Goal: Subscribe to service/newsletter

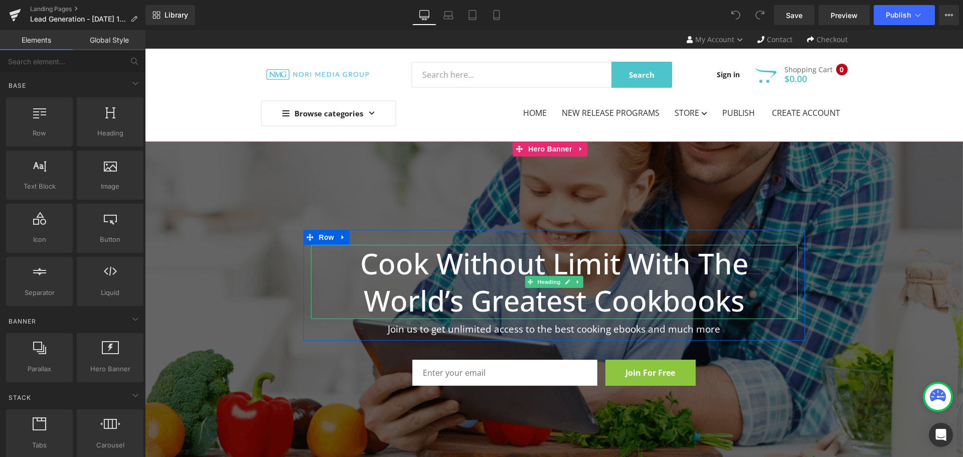
click at [443, 268] on h1 "Cook Without Limit With The World’s Greatest Cookbooks" at bounding box center [554, 282] width 486 height 74
click at [565, 282] on icon at bounding box center [567, 281] width 5 height 5
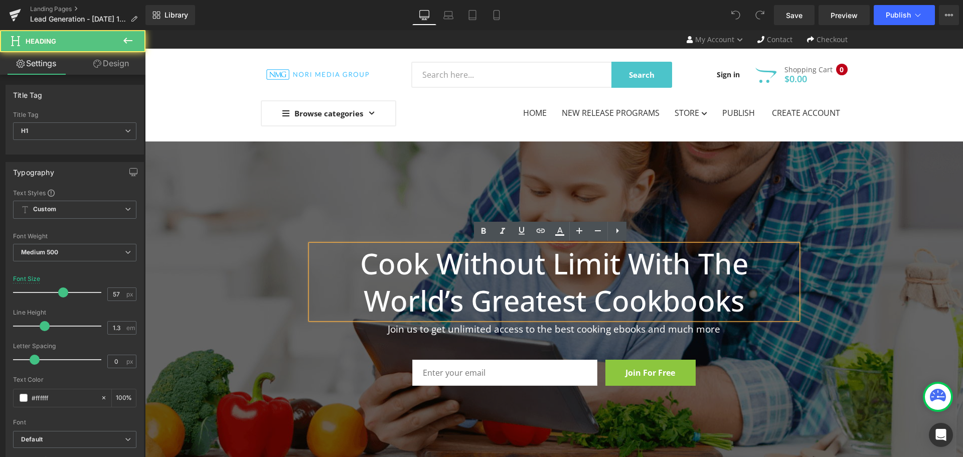
click at [708, 300] on h1 "Cook Without Limit With The World’s Greatest Cookbooks" at bounding box center [554, 282] width 486 height 74
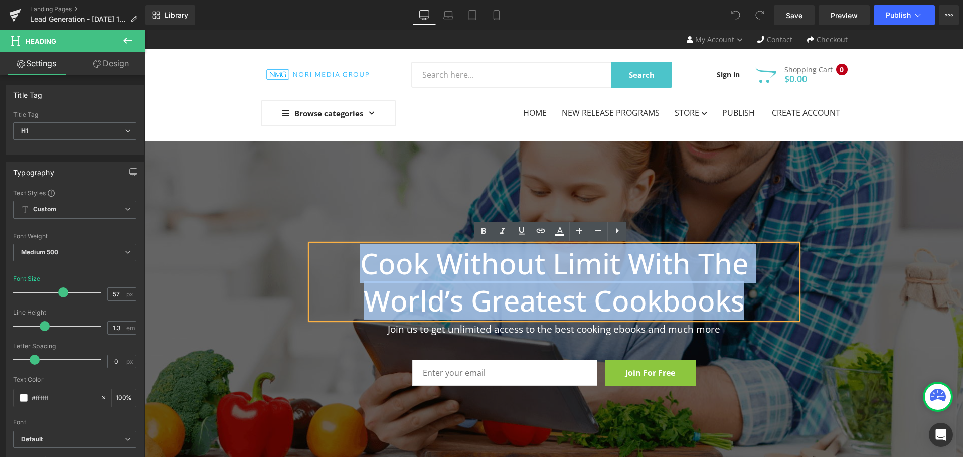
drag, startPoint x: 752, startPoint y: 301, endPoint x: 354, endPoint y: 257, distance: 401.2
click at [354, 257] on h1 "Cook Without Limit With The World’s Greatest Cookbooks" at bounding box center [554, 282] width 486 height 74
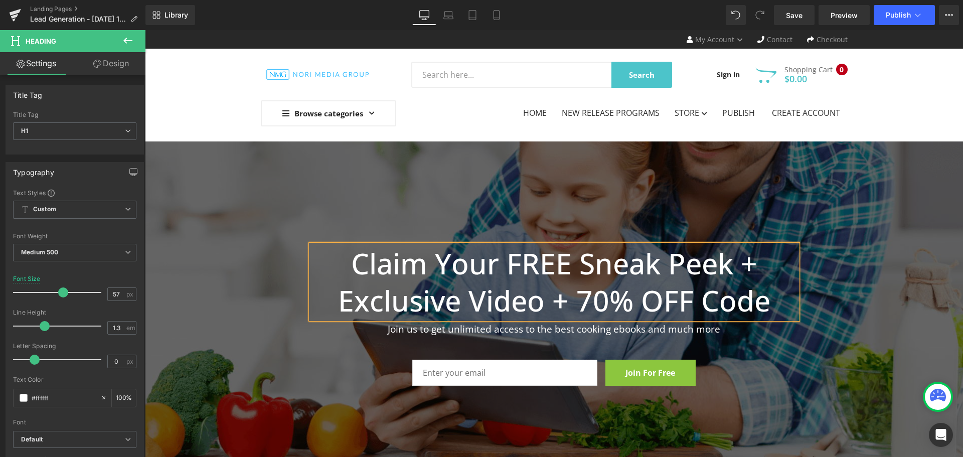
click at [480, 326] on p "Join us to get unlimited access to the best cooking ebooks and much more" at bounding box center [554, 329] width 486 height 13
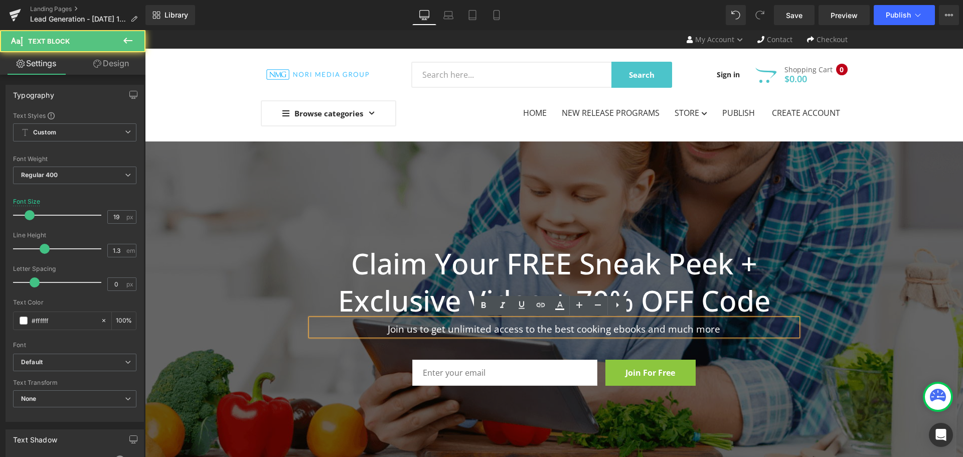
click at [736, 331] on p "Join us to get unlimited access to the best cooking ebooks and much more" at bounding box center [554, 329] width 486 height 13
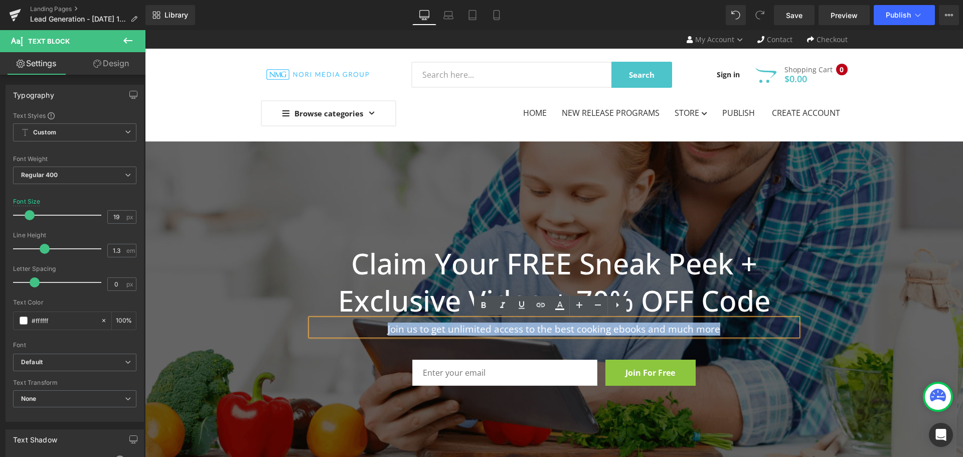
drag, startPoint x: 720, startPoint y: 334, endPoint x: 383, endPoint y: 329, distance: 337.0
click at [383, 329] on p "Join us to get unlimited access to the best cooking ebooks and much more" at bounding box center [554, 329] width 486 height 13
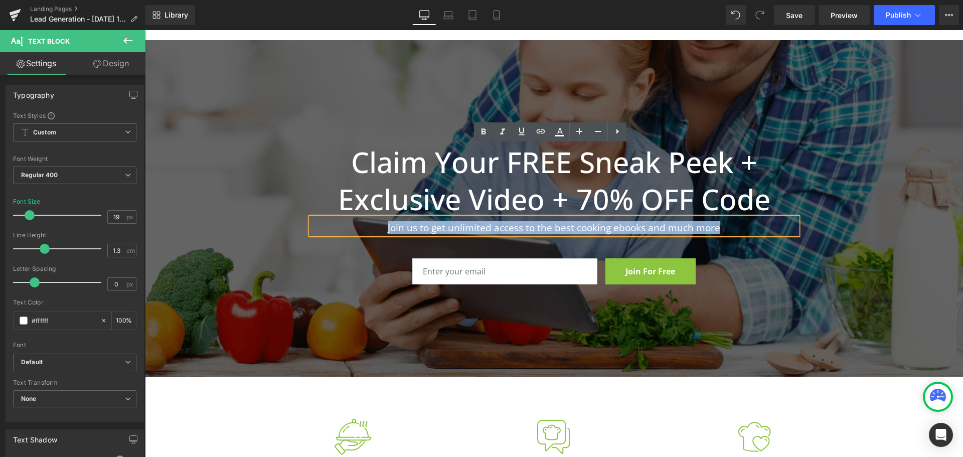
scroll to position [100, 0]
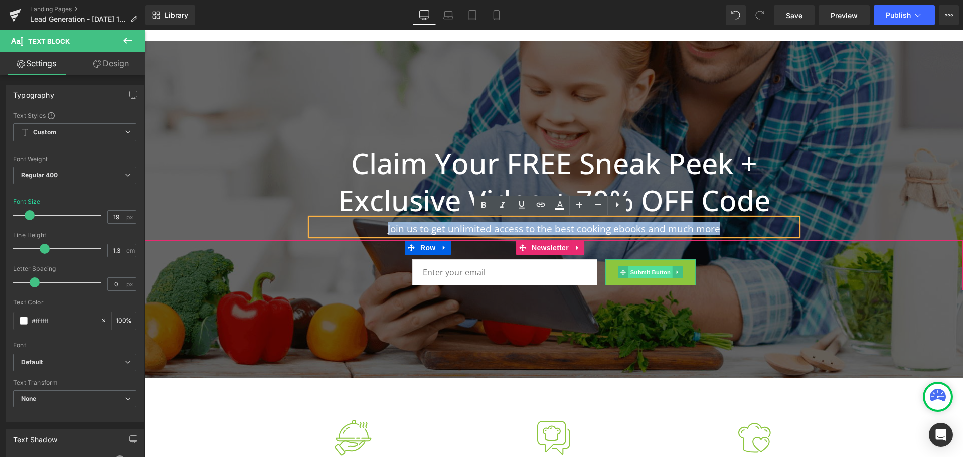
click at [641, 272] on span "Submit Button" at bounding box center [650, 272] width 44 height 12
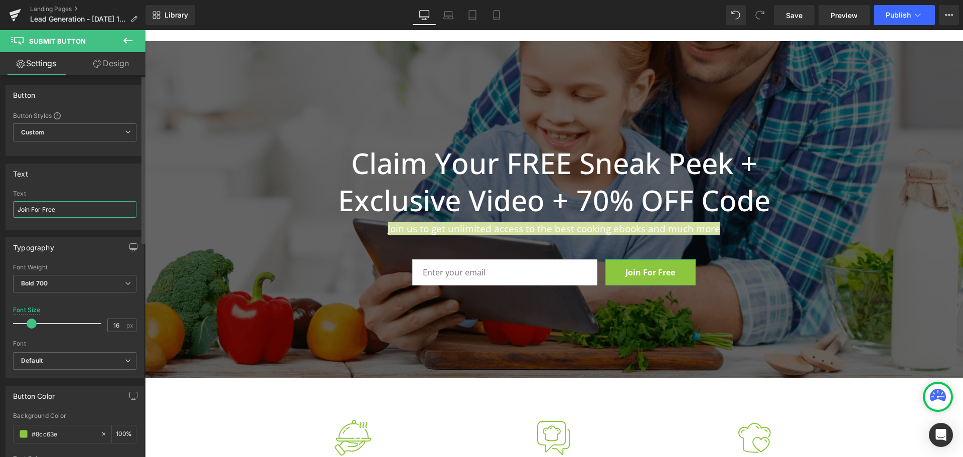
drag, startPoint x: 29, startPoint y: 211, endPoint x: 0, endPoint y: 210, distance: 29.1
click at [0, 210] on div "Text Join For Free Text Join For Free" at bounding box center [75, 193] width 150 height 74
type input "Claim For Free"
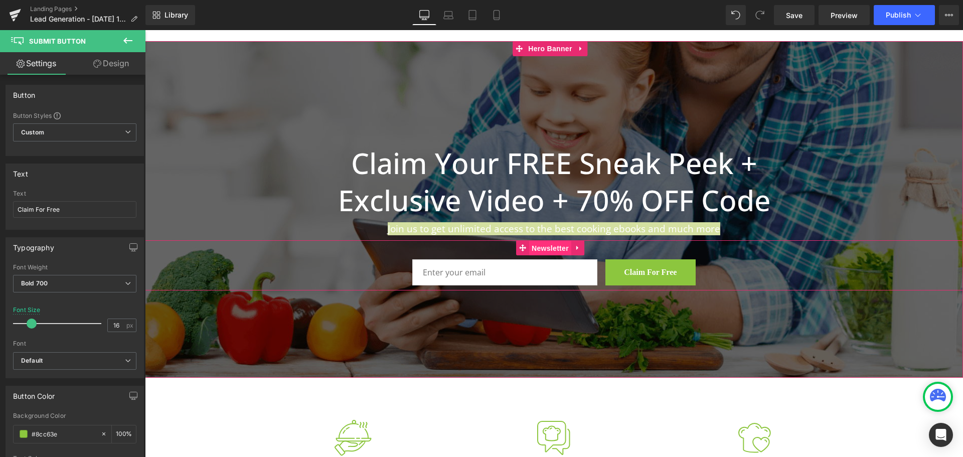
click at [536, 247] on span "Newsletter" at bounding box center [550, 248] width 42 height 15
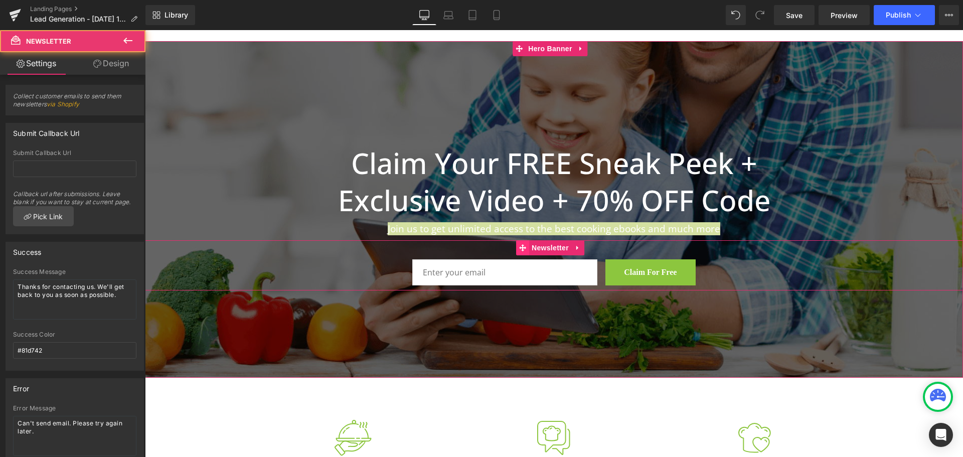
click at [523, 247] on icon at bounding box center [522, 247] width 7 height 7
